Goal: Find specific page/section: Find specific page/section

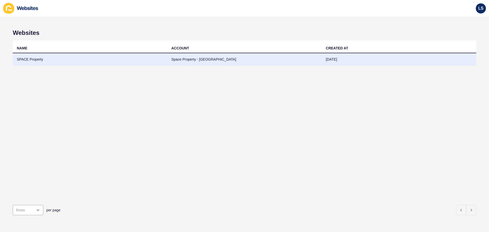
click at [188, 62] on td "Space Property - [GEOGRAPHIC_DATA]" at bounding box center [244, 59] width 155 height 12
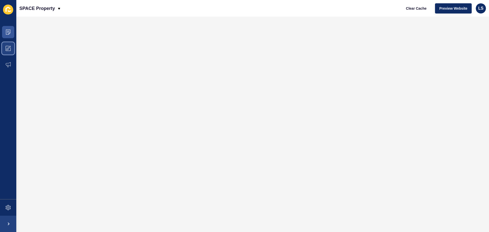
click at [9, 49] on icon at bounding box center [8, 48] width 5 height 5
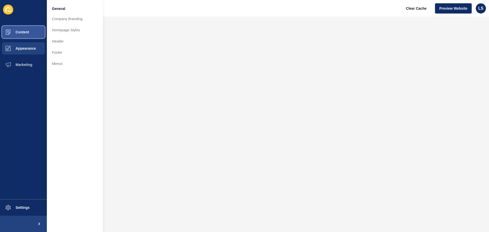
click at [28, 34] on button "Content" at bounding box center [23, 32] width 47 height 16
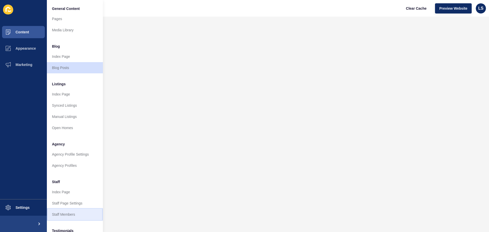
click at [64, 212] on link "Staff Members" at bounding box center [75, 214] width 56 height 11
